Goal: Task Accomplishment & Management: Manage account settings

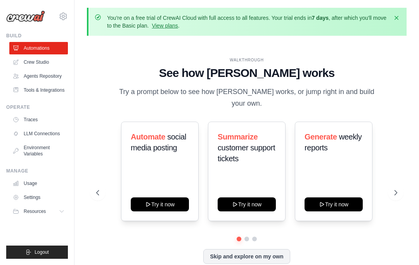
click at [26, 61] on link "Crew Studio" at bounding box center [38, 62] width 59 height 12
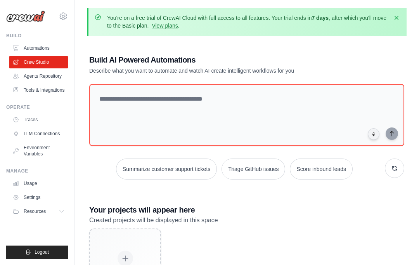
click at [178, 28] on link "View plans" at bounding box center [165, 26] width 26 height 6
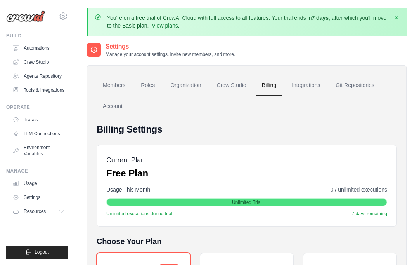
click at [395, 15] on icon "button" at bounding box center [397, 18] width 8 height 8
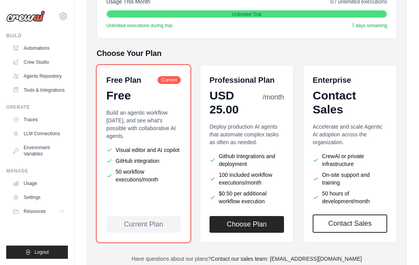
scroll to position [181, 0]
